Goal: Information Seeking & Learning: Learn about a topic

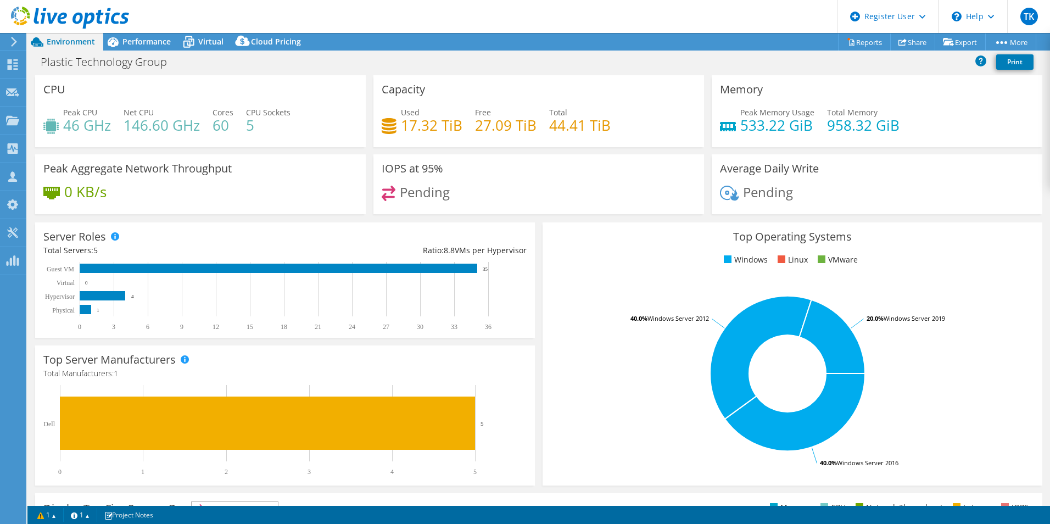
select select "USD"
click at [145, 37] on span "Performance" at bounding box center [146, 41] width 48 height 10
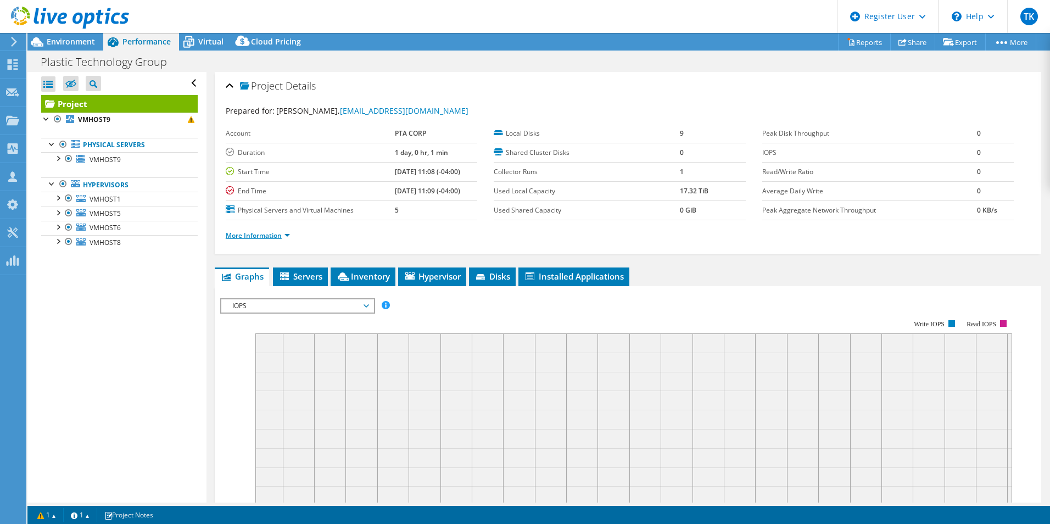
click at [281, 239] on link "More Information" at bounding box center [258, 235] width 64 height 9
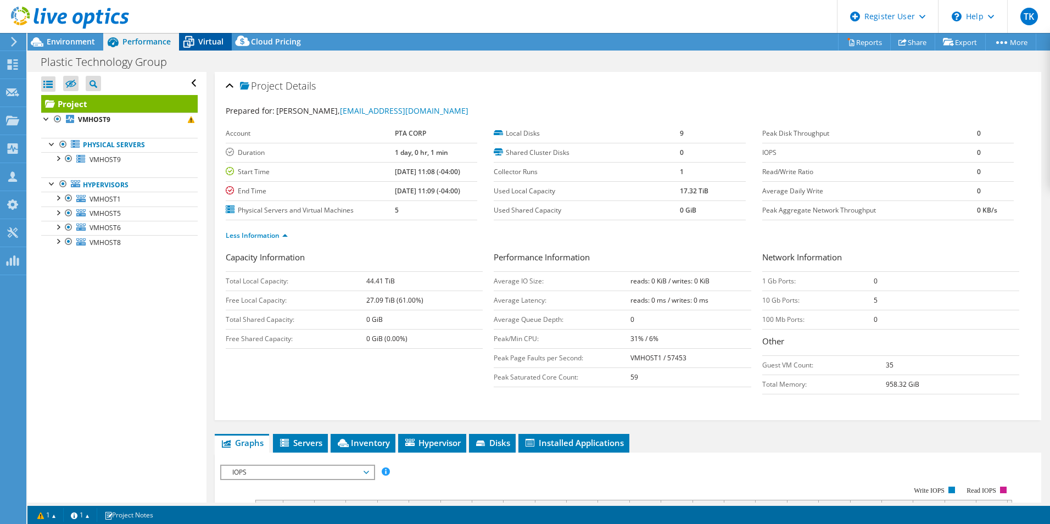
click at [210, 44] on span "Virtual" at bounding box center [210, 41] width 25 height 10
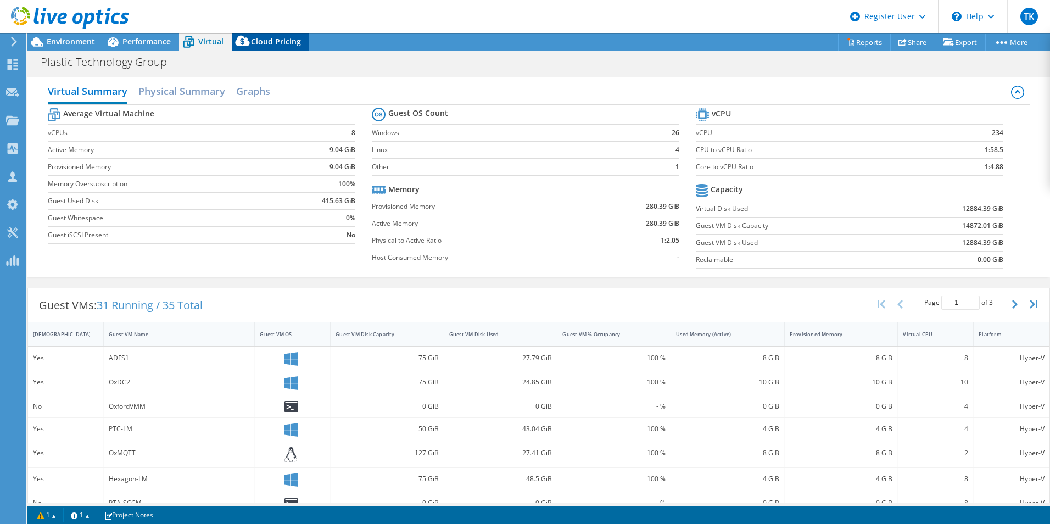
click at [280, 48] on div "Cloud Pricing" at bounding box center [270, 42] width 77 height 18
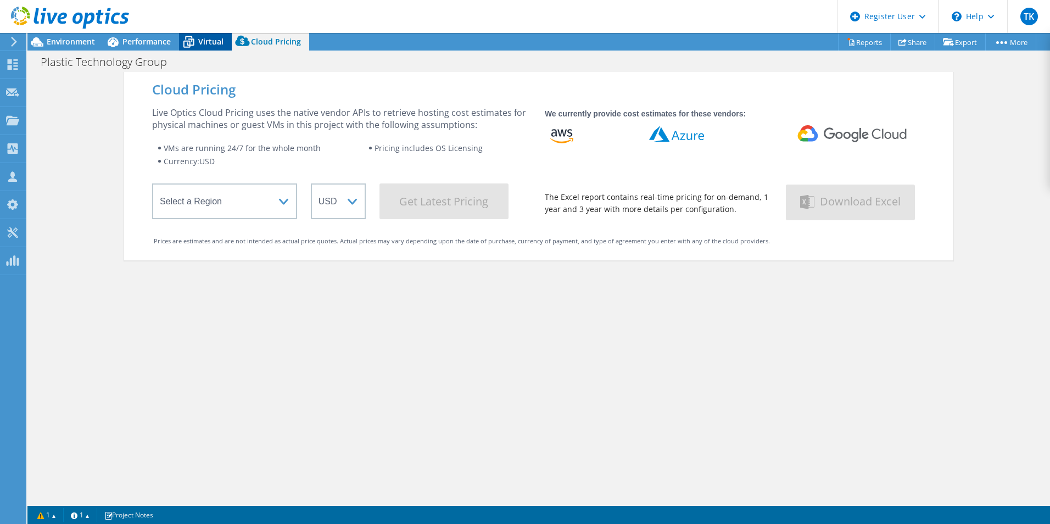
click at [185, 44] on icon at bounding box center [188, 41] width 19 height 19
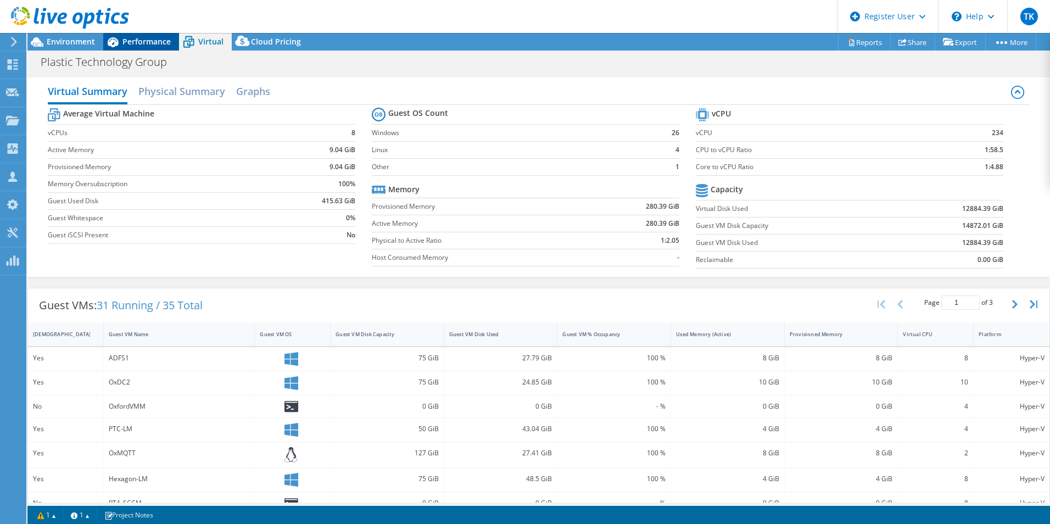
click at [144, 40] on span "Performance" at bounding box center [146, 41] width 48 height 10
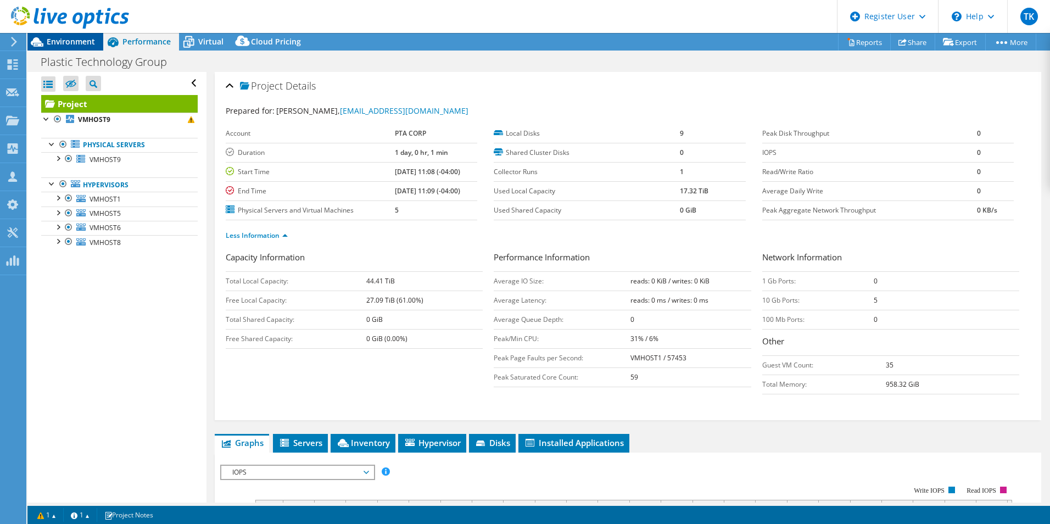
click at [77, 40] on span "Environment" at bounding box center [71, 41] width 48 height 10
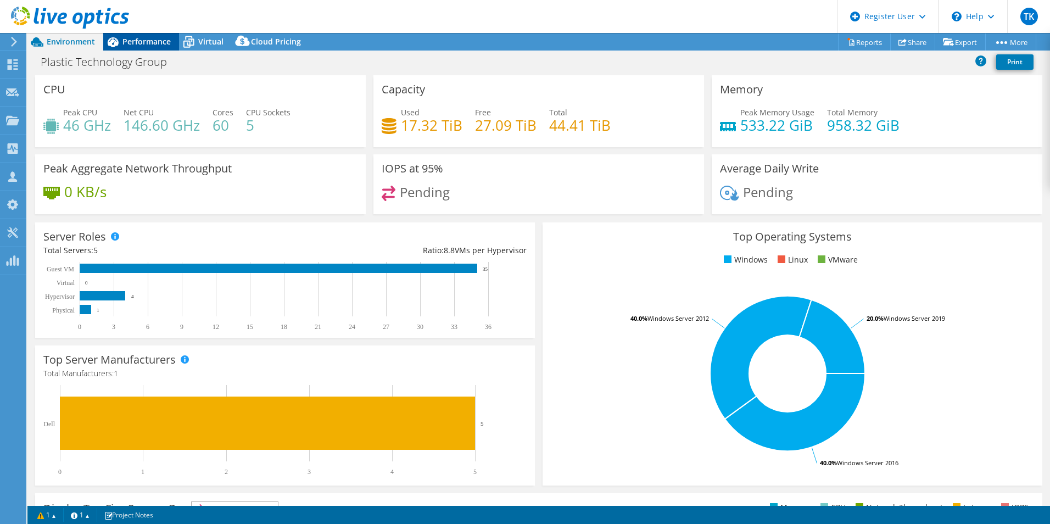
click at [140, 43] on span "Performance" at bounding box center [146, 41] width 48 height 10
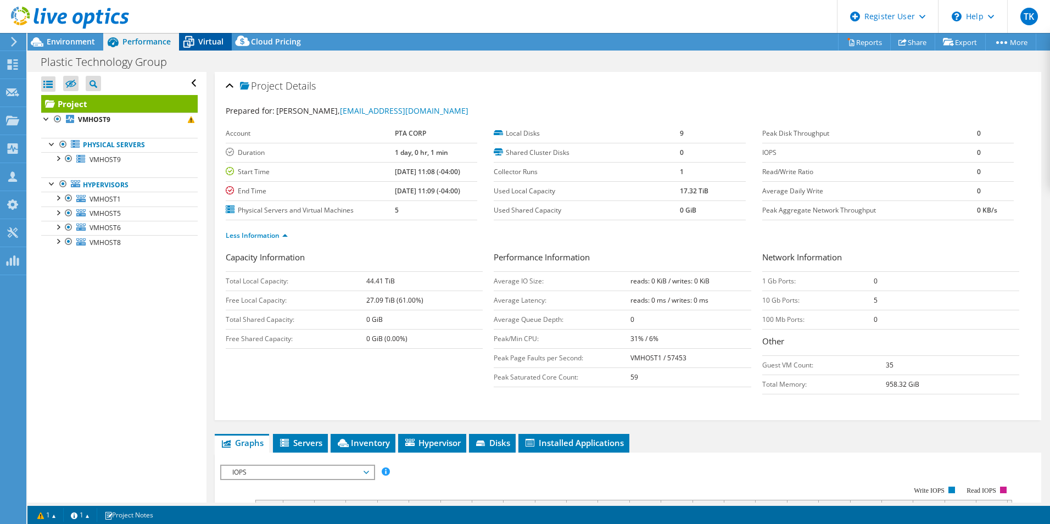
click at [200, 46] on span "Virtual" at bounding box center [210, 41] width 25 height 10
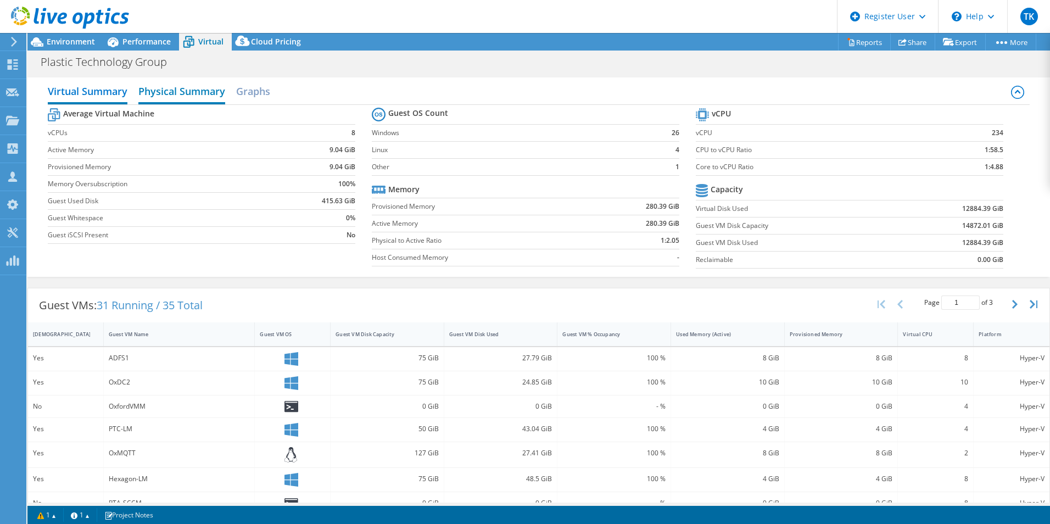
click at [162, 88] on h2 "Physical Summary" at bounding box center [181, 92] width 87 height 24
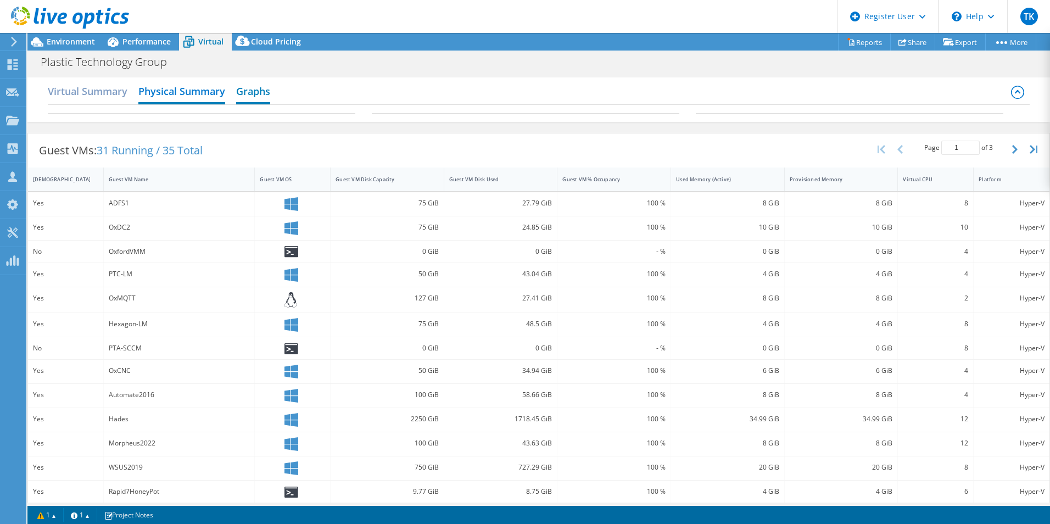
click at [269, 88] on h2 "Graphs" at bounding box center [253, 92] width 34 height 24
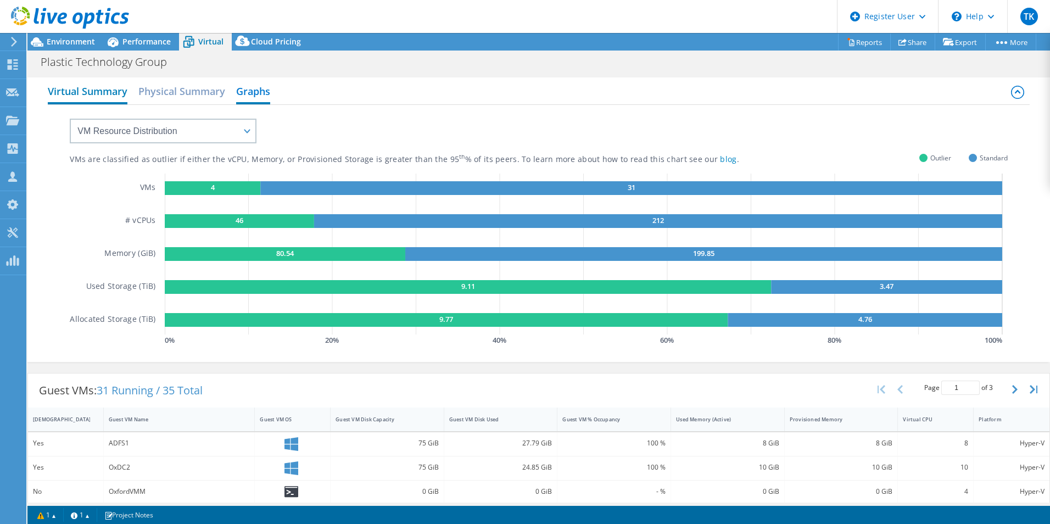
click at [113, 97] on h2 "Virtual Summary" at bounding box center [88, 92] width 80 height 24
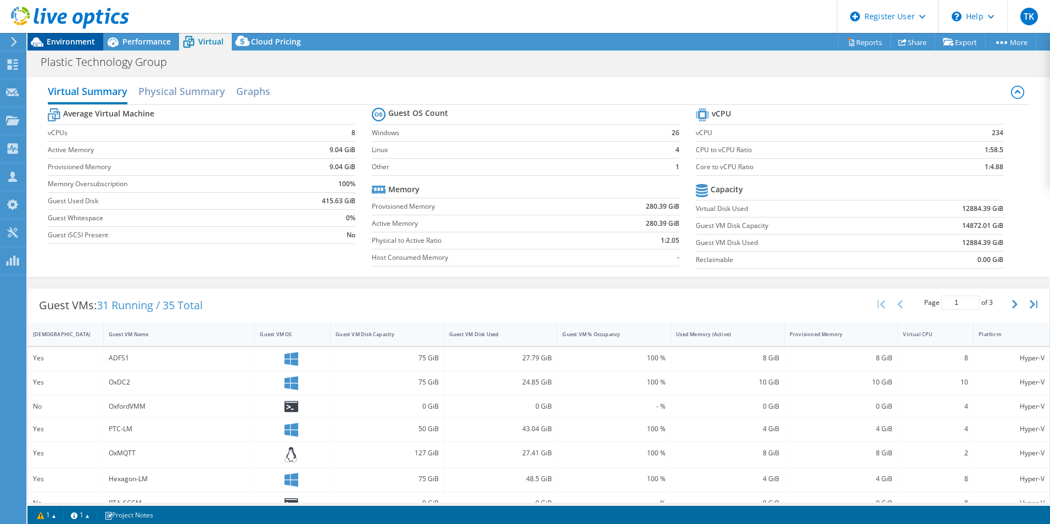
click at [83, 41] on span "Environment" at bounding box center [71, 41] width 48 height 10
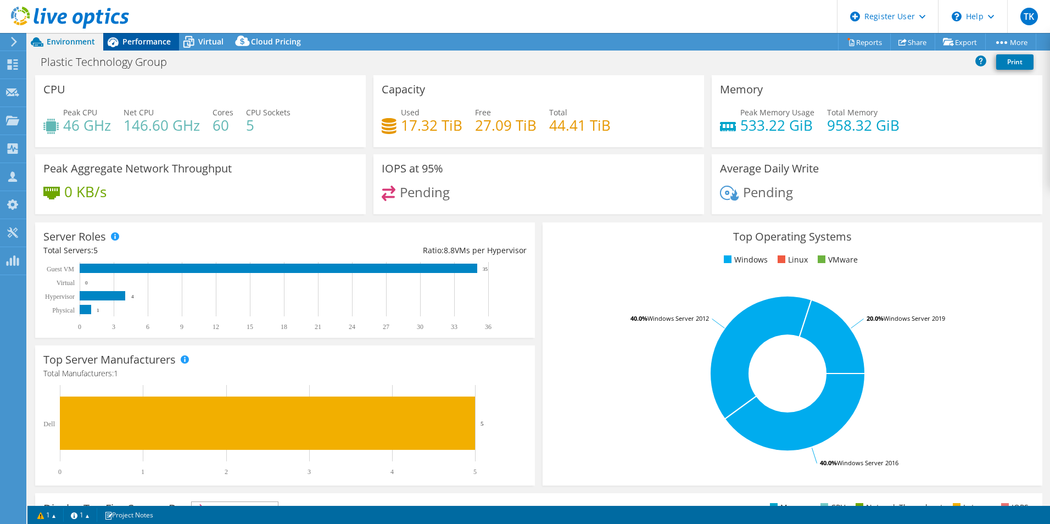
click at [130, 39] on span "Performance" at bounding box center [146, 41] width 48 height 10
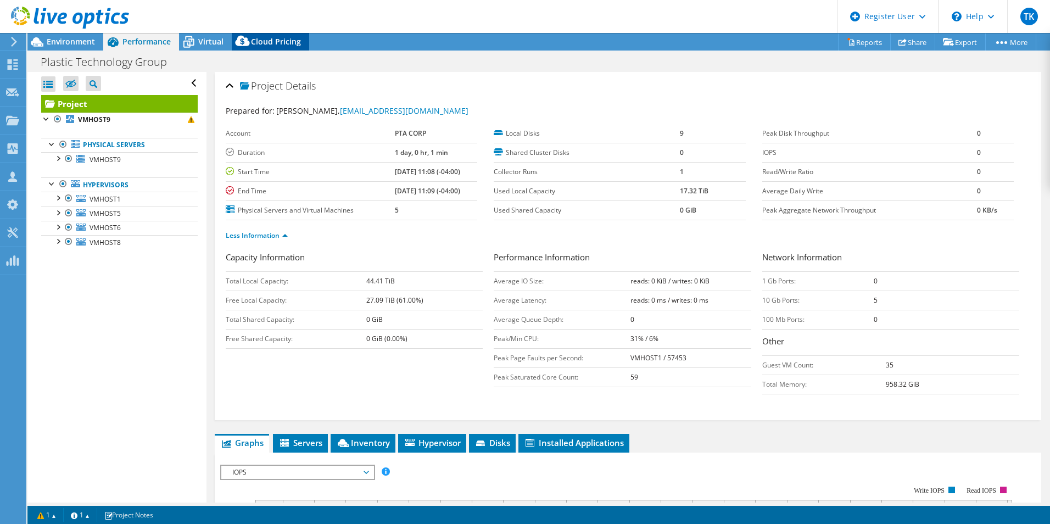
click at [260, 42] on span "Cloud Pricing" at bounding box center [276, 41] width 50 height 10
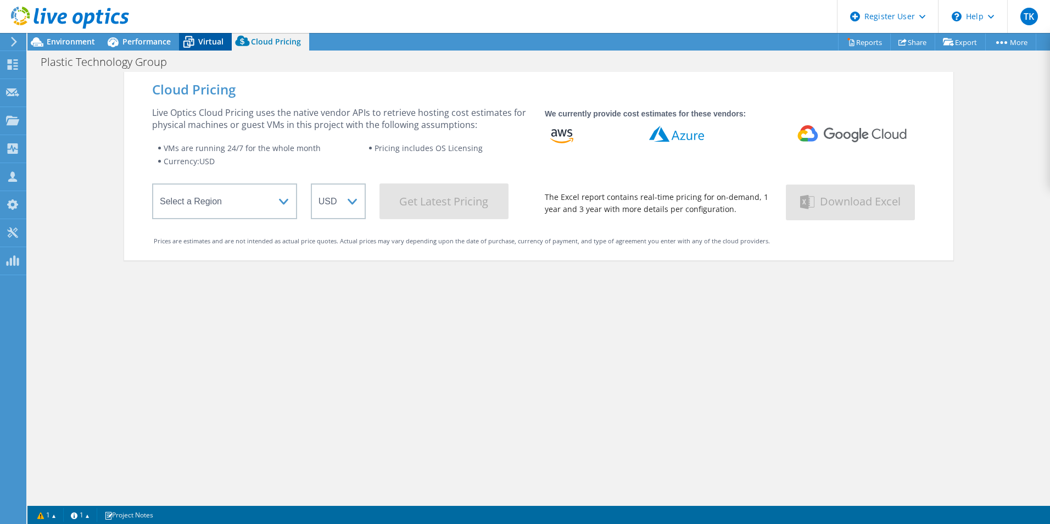
click at [195, 38] on icon at bounding box center [188, 41] width 19 height 19
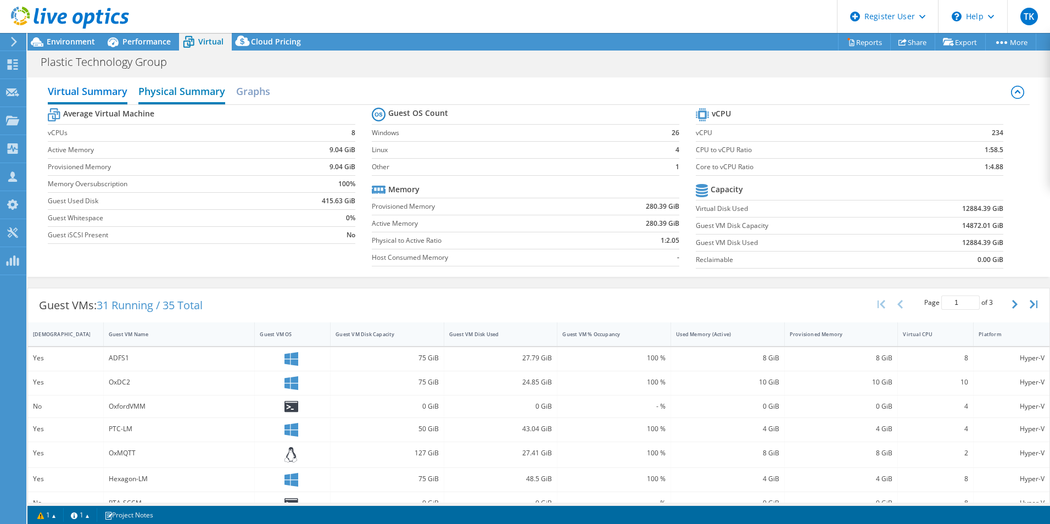
click at [155, 86] on h2 "Physical Summary" at bounding box center [181, 92] width 87 height 24
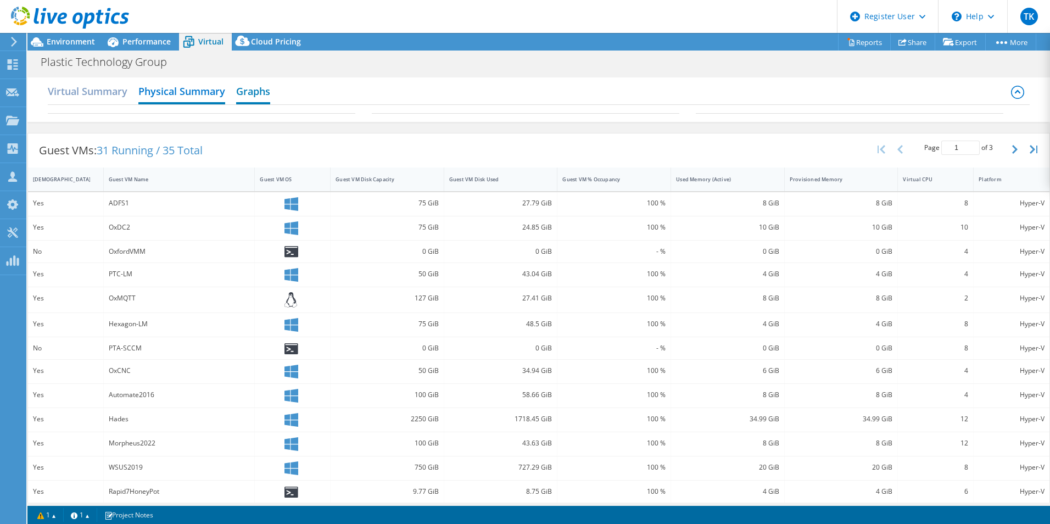
click at [259, 88] on h2 "Graphs" at bounding box center [253, 92] width 34 height 24
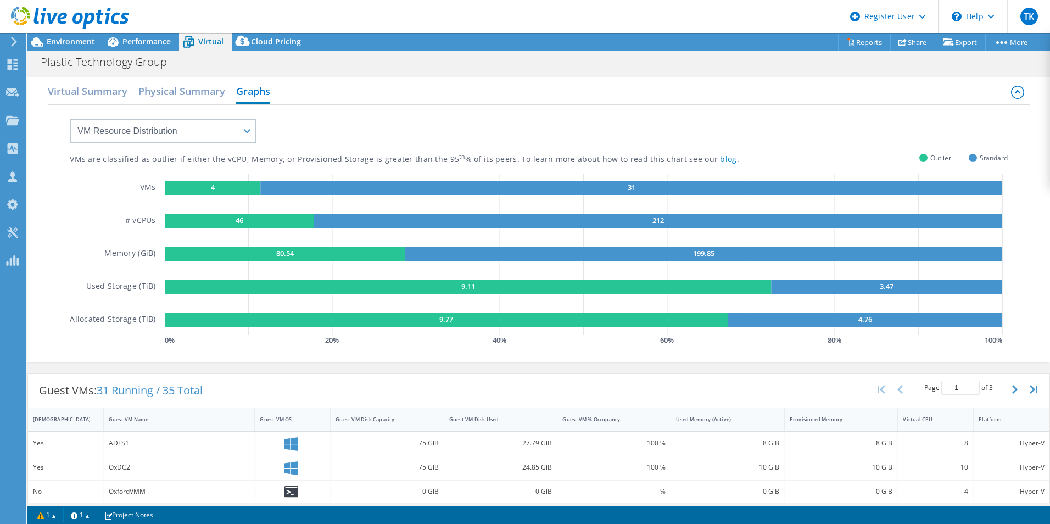
click at [99, 108] on div "VM Resource Distribution Provisioning Contrast Over Provisioning" at bounding box center [152, 124] width 209 height 38
click at [82, 97] on h2 "Virtual Summary" at bounding box center [88, 92] width 80 height 24
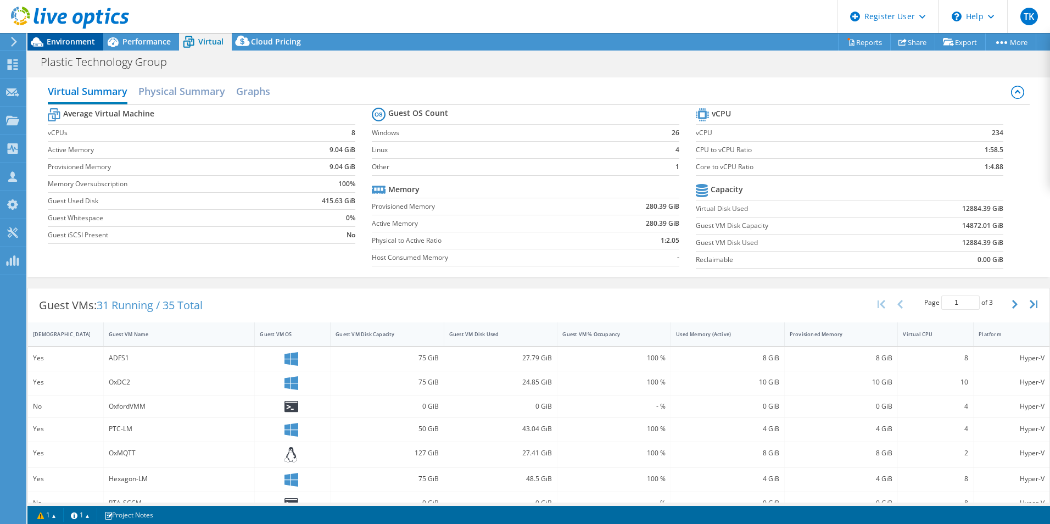
click at [68, 50] on div "Environment" at bounding box center [65, 42] width 76 height 18
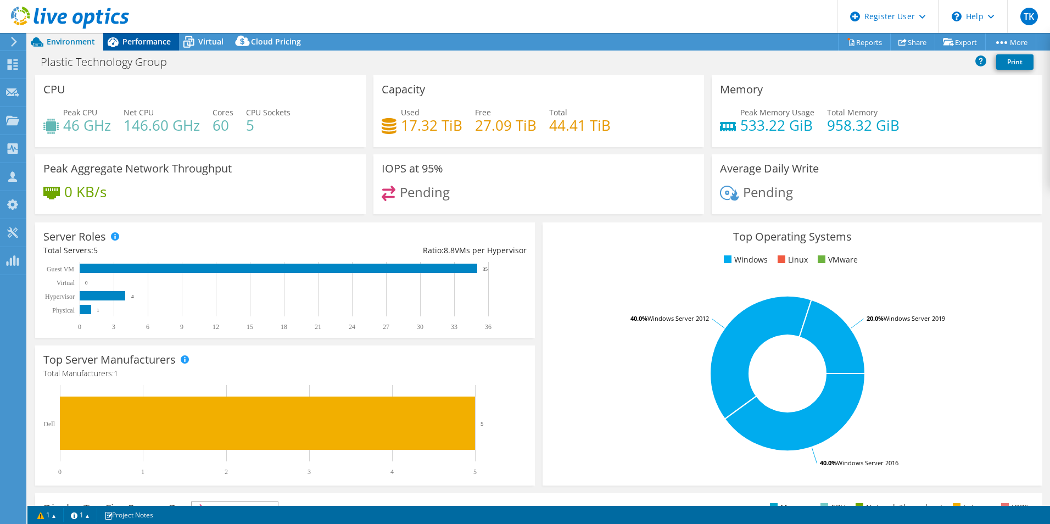
click at [145, 42] on span "Performance" at bounding box center [146, 41] width 48 height 10
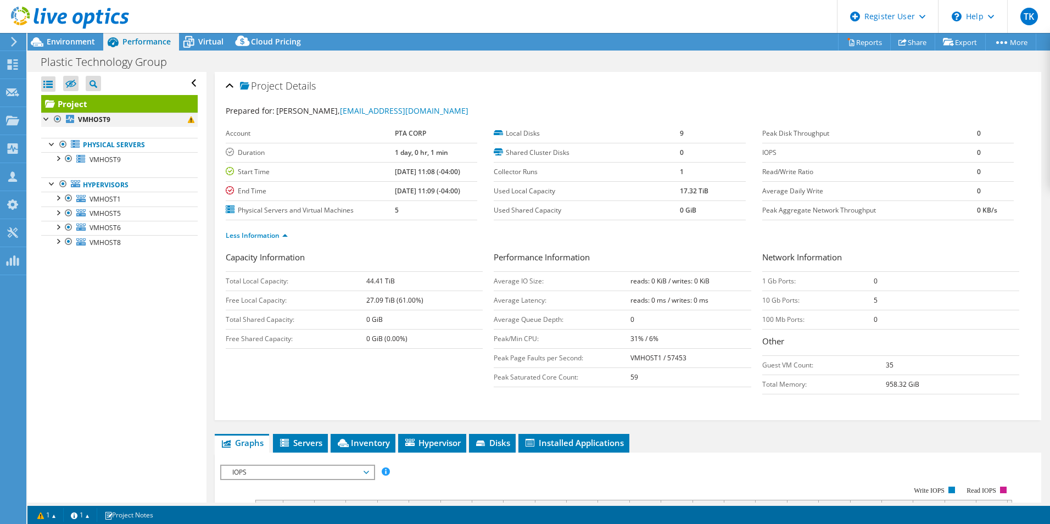
click at [58, 119] on div at bounding box center [57, 119] width 11 height 13
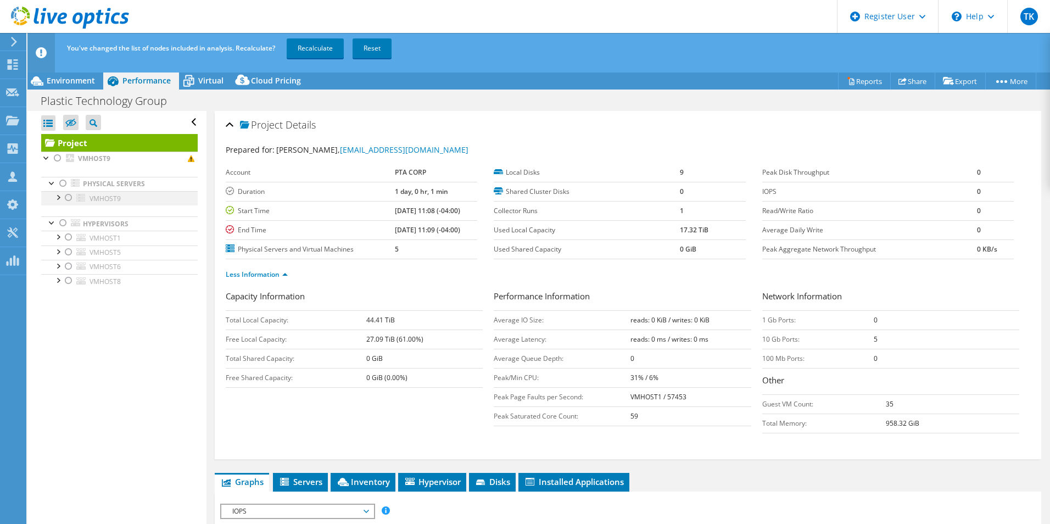
click at [67, 193] on div at bounding box center [68, 197] width 11 height 13
click at [62, 223] on div at bounding box center [63, 222] width 11 height 13
click at [62, 222] on div at bounding box center [63, 222] width 11 height 13
click at [57, 161] on div at bounding box center [57, 158] width 11 height 13
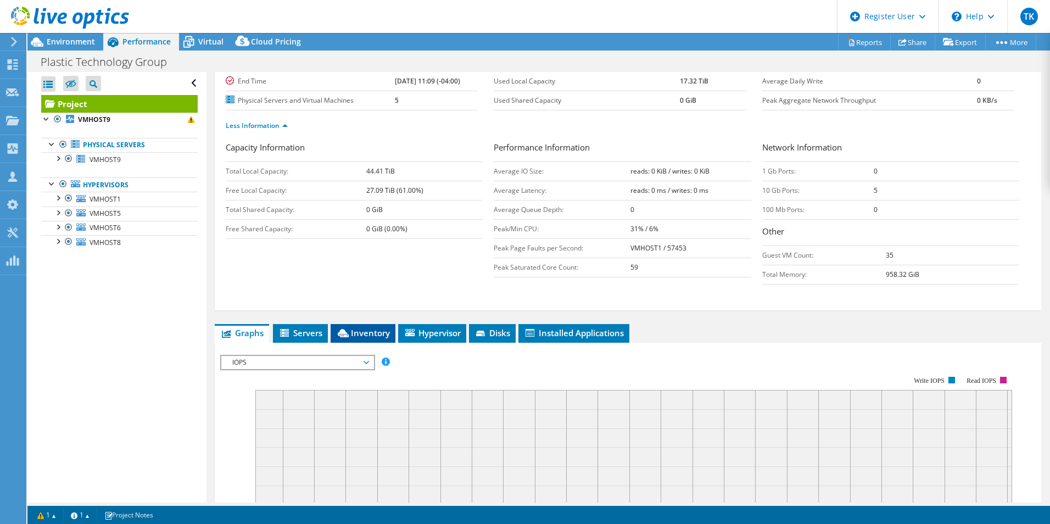
scroll to position [55, 0]
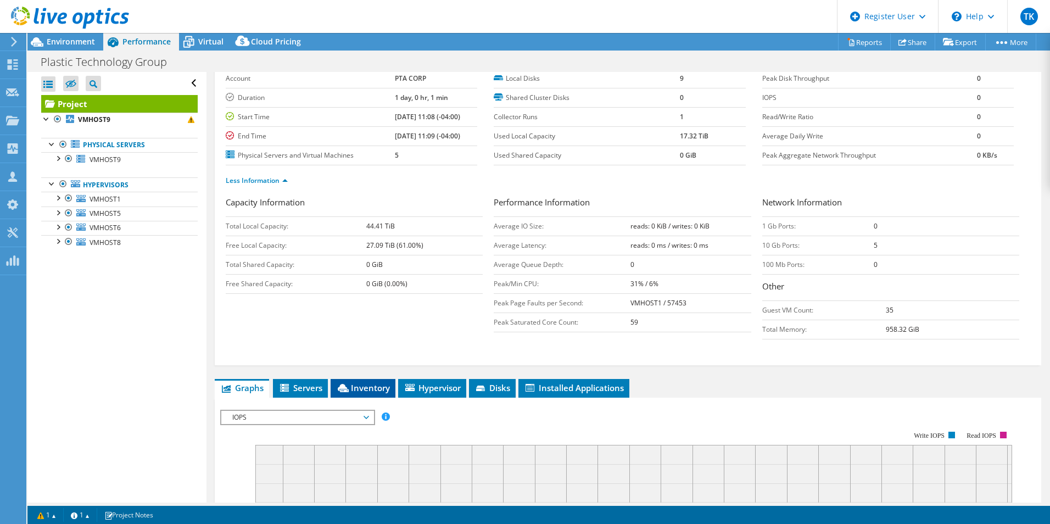
click at [346, 331] on div "Capacity Information Total Local Capacity: 44.41 TiB Free Local Capacity: 27.09…" at bounding box center [628, 270] width 804 height 149
click at [321, 373] on div "Project Details Prepared for: [PERSON_NAME], [EMAIL_ADDRESS][DOMAIN_NAME] Accou…" at bounding box center [627, 438] width 843 height 843
click at [320, 379] on li "Servers" at bounding box center [300, 388] width 55 height 19
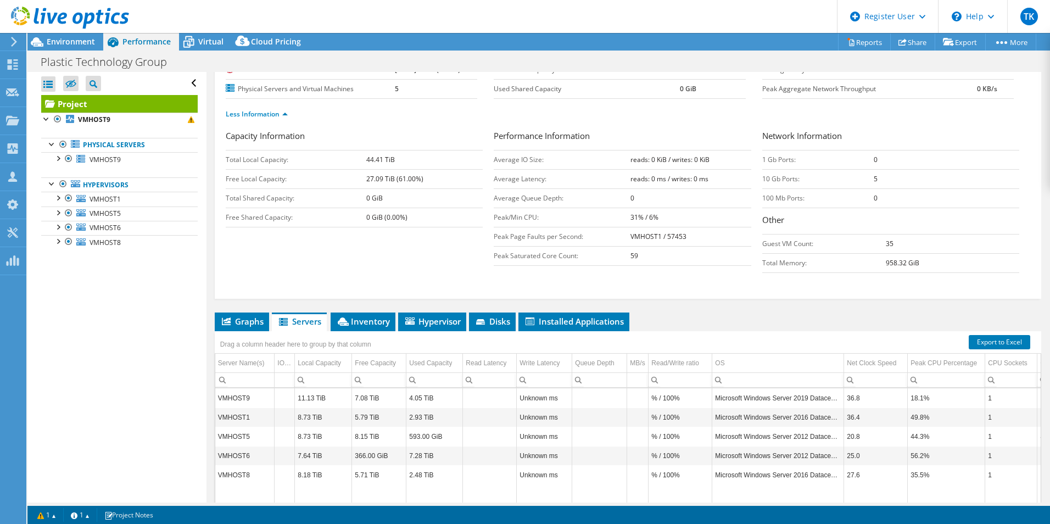
scroll to position [225, 0]
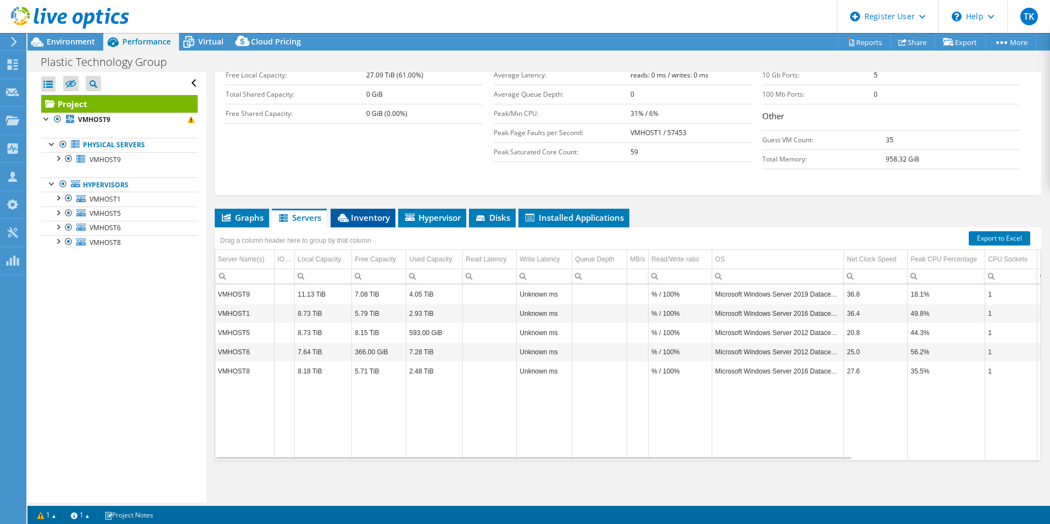
click at [365, 216] on span "Inventory" at bounding box center [363, 217] width 54 height 11
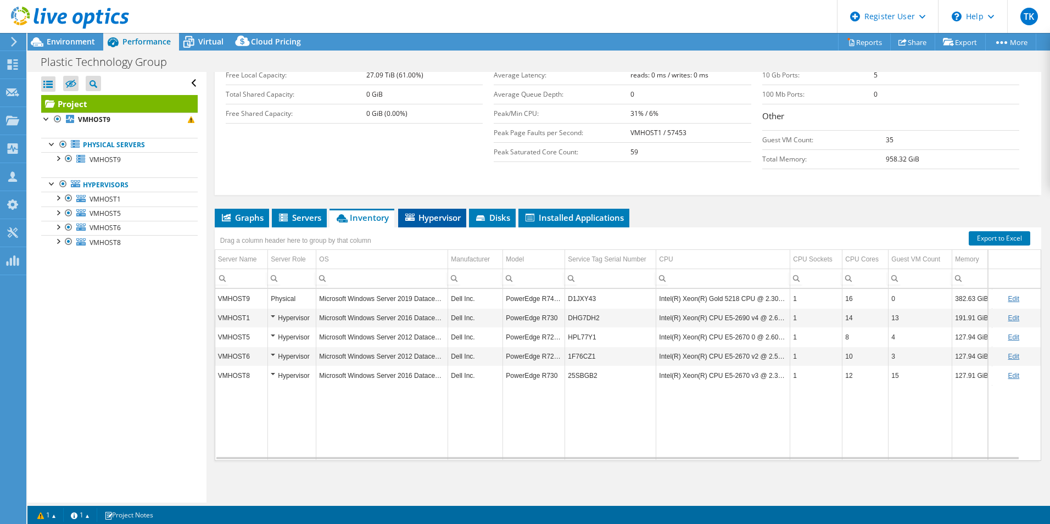
click at [418, 219] on span "Hypervisor" at bounding box center [432, 217] width 57 height 11
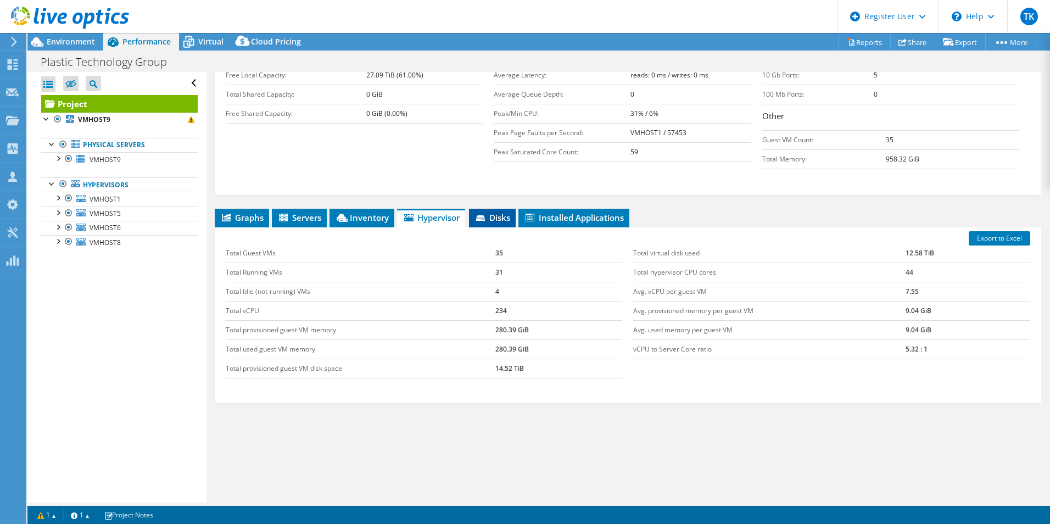
click at [492, 215] on span "Disks" at bounding box center [492, 217] width 36 height 11
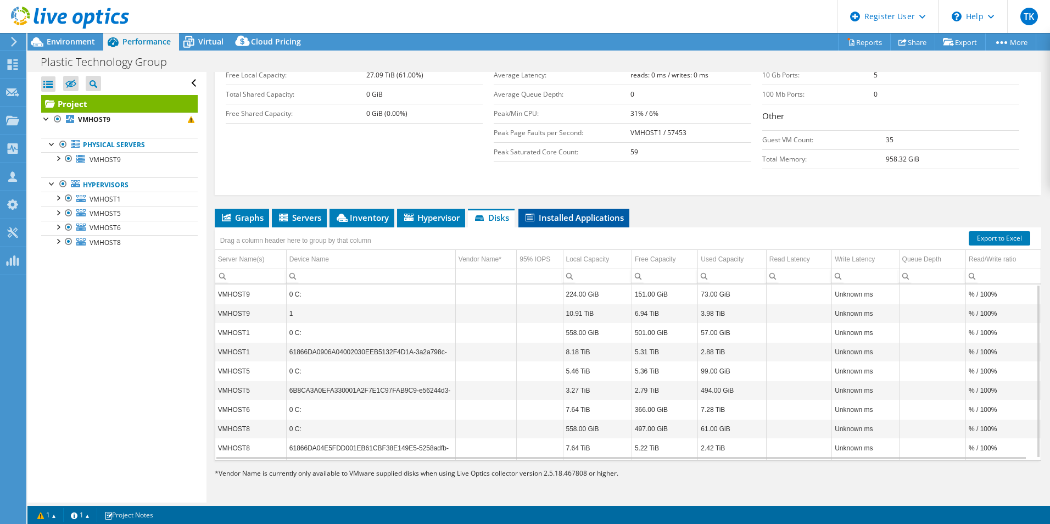
click at [554, 216] on span "Installed Applications" at bounding box center [574, 217] width 100 height 11
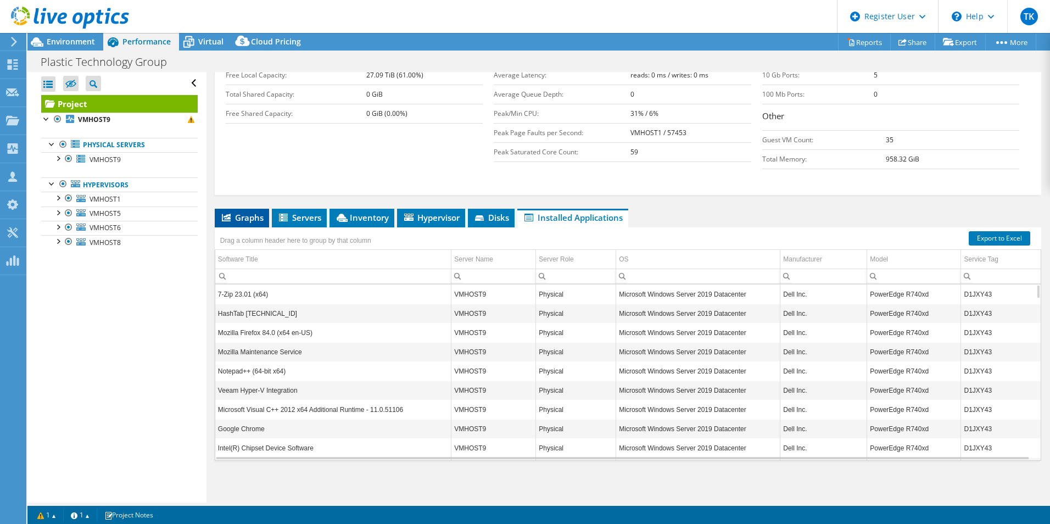
click at [244, 221] on span "Graphs" at bounding box center [241, 217] width 43 height 11
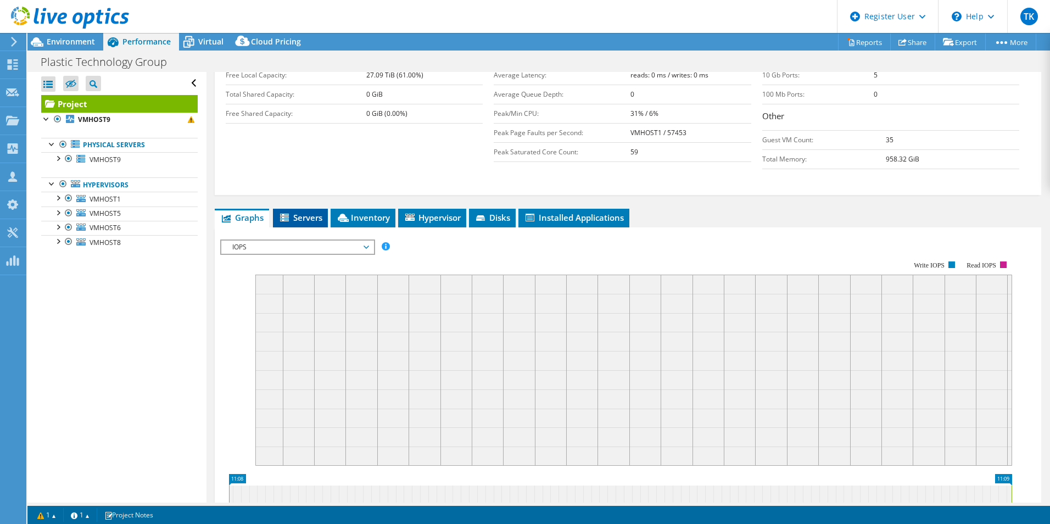
click at [288, 219] on icon at bounding box center [285, 218] width 11 height 9
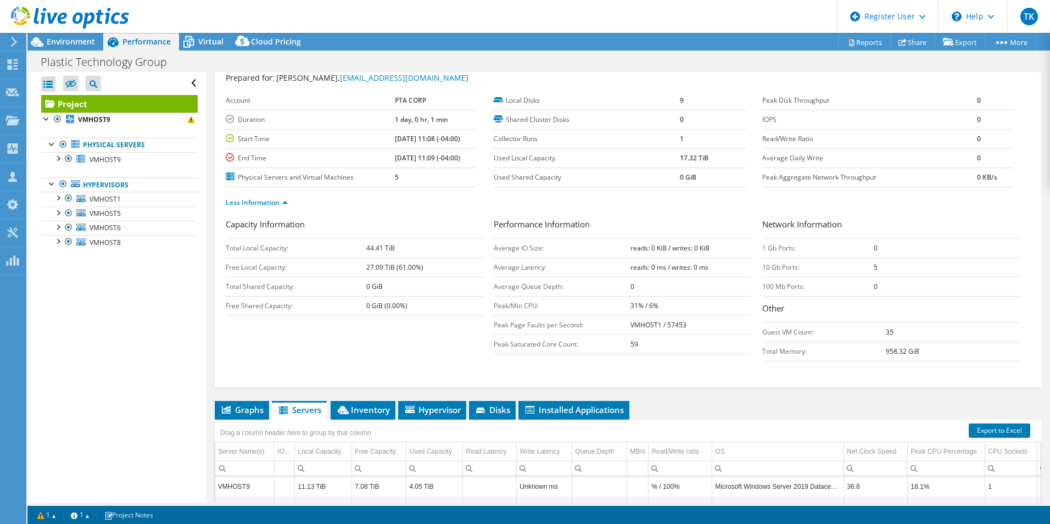
scroll to position [0, 0]
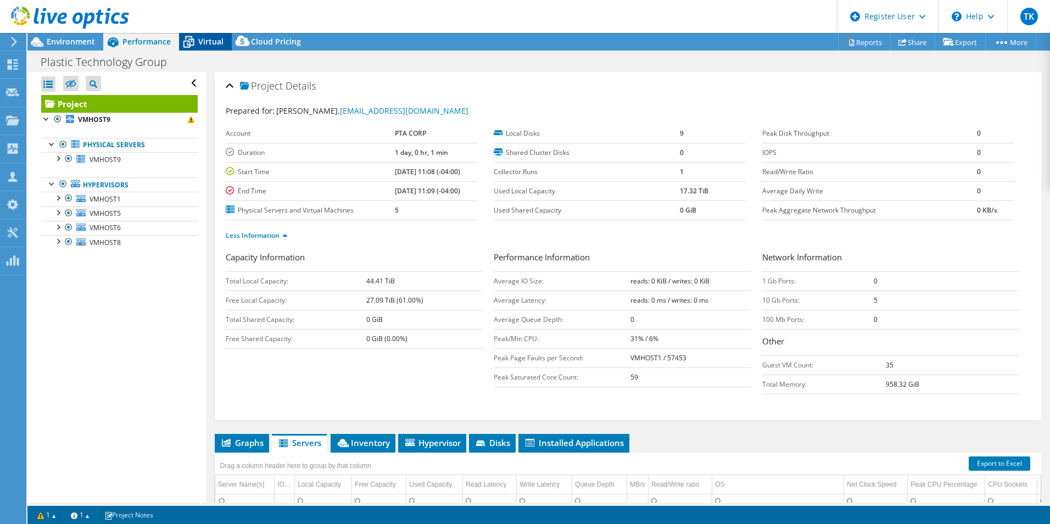
click at [195, 46] on icon at bounding box center [188, 41] width 19 height 19
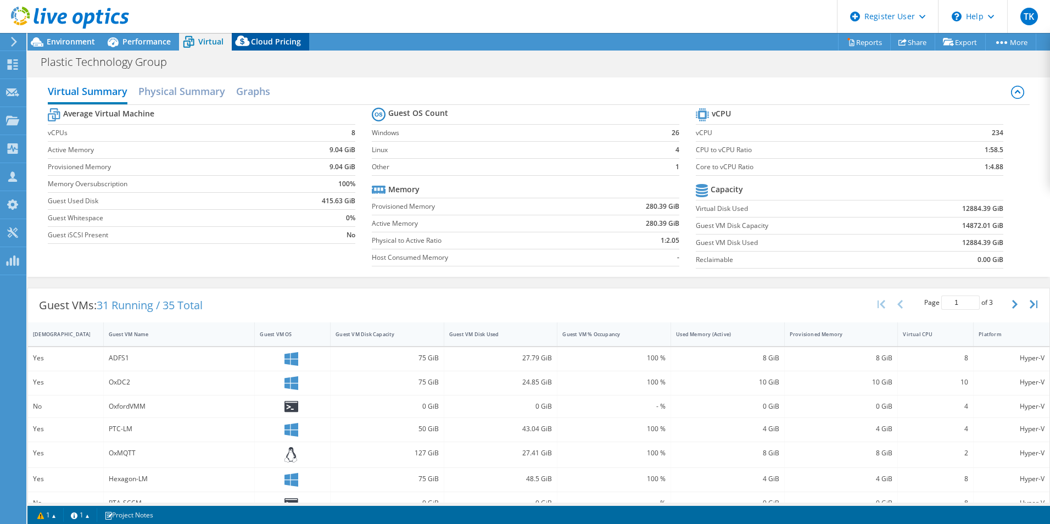
click at [273, 40] on span "Cloud Pricing" at bounding box center [276, 41] width 50 height 10
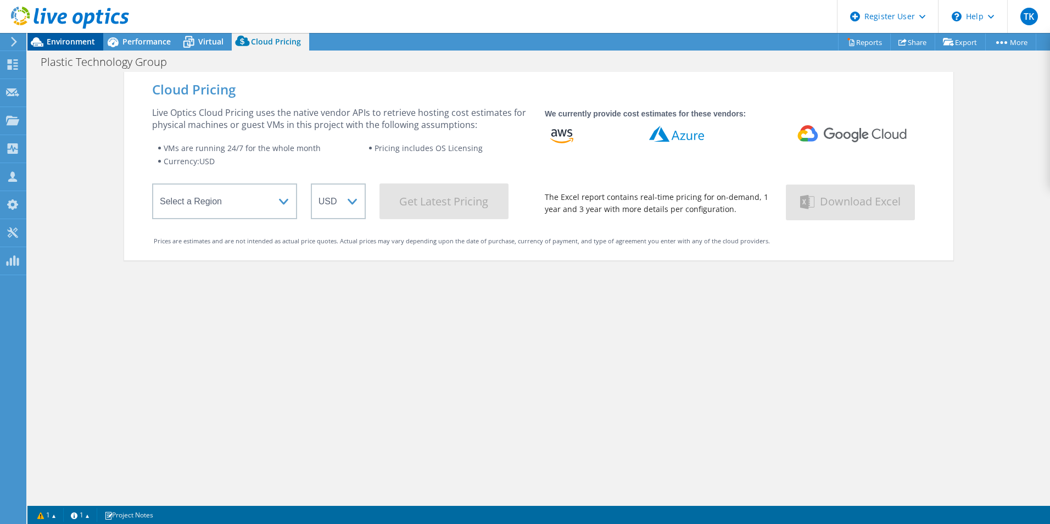
click at [89, 38] on span "Environment" at bounding box center [71, 41] width 48 height 10
